Goal: Register for event/course

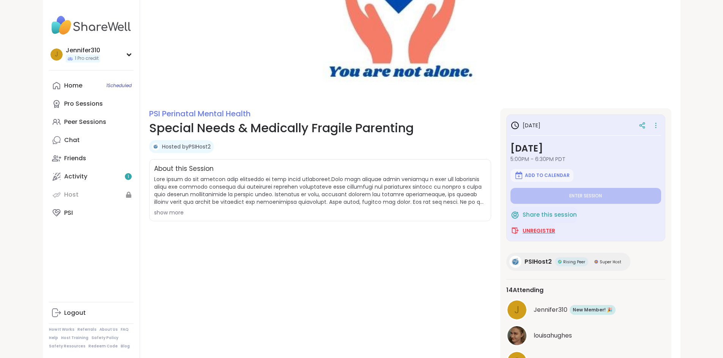
click at [555, 231] on span "Unregister" at bounding box center [538, 231] width 33 height 8
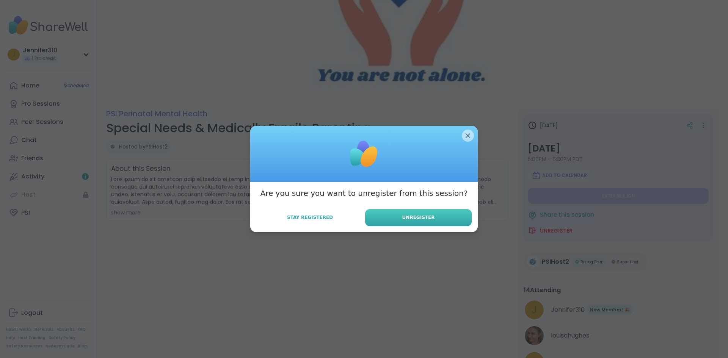
click at [403, 219] on span "Unregister" at bounding box center [418, 217] width 33 height 7
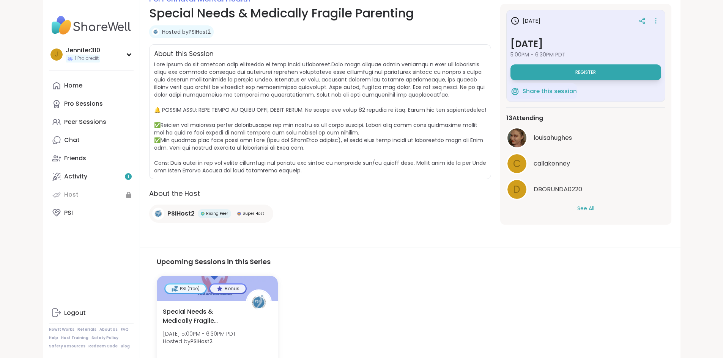
scroll to position [177, 0]
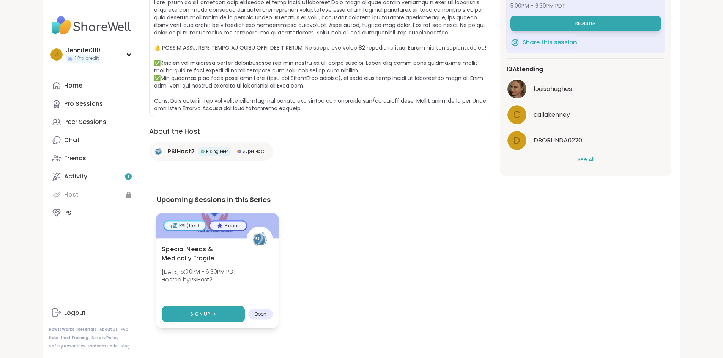
click at [190, 317] on span "Sign Up" at bounding box center [200, 314] width 20 height 7
click at [162, 264] on div "Special Needs & Medically Fragile Parenting Fri, Oct 10 | 5:00PM - 6:30PM PDT H…" at bounding box center [217, 266] width 111 height 43
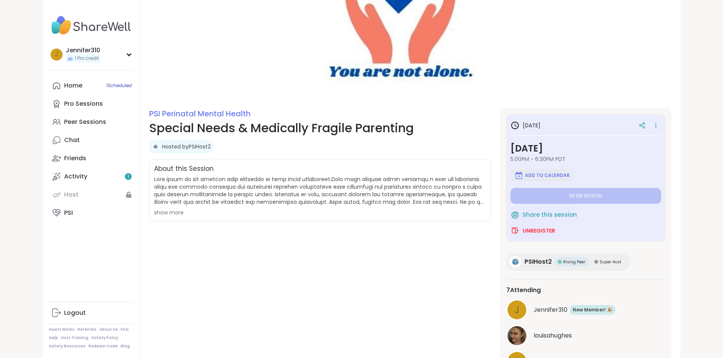
click at [563, 175] on span "Add to Calendar" at bounding box center [547, 176] width 45 height 6
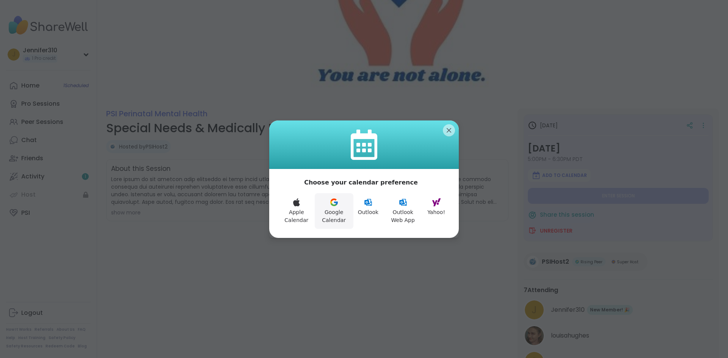
click at [325, 223] on button "Google Calendar" at bounding box center [334, 211] width 39 height 36
